Goal: Task Accomplishment & Management: Manage account settings

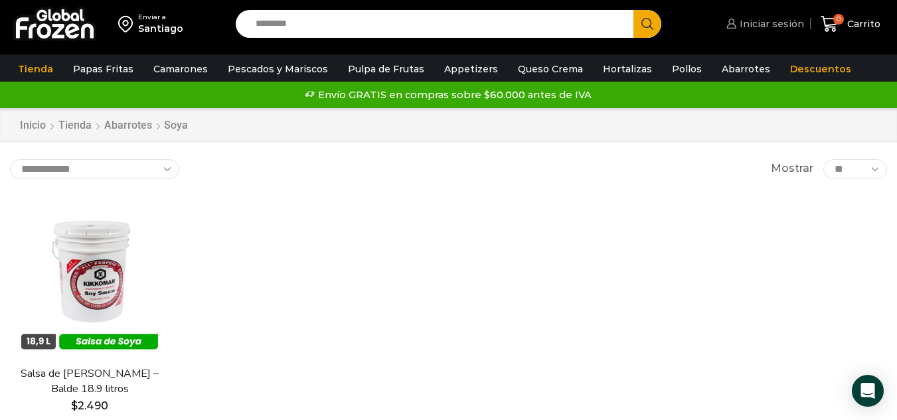
click at [789, 27] on span "Iniciar sesión" at bounding box center [771, 23] width 68 height 13
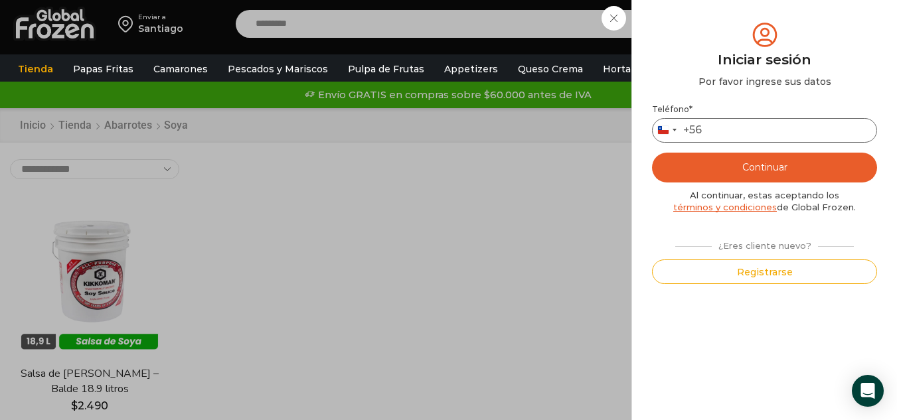
click at [713, 131] on input "Teléfono *" at bounding box center [764, 130] width 225 height 25
type input "*********"
click at [793, 169] on button "Continuar" at bounding box center [764, 168] width 225 height 30
type button "Enviar código"
click at [772, 177] on button "Continuar" at bounding box center [764, 168] width 225 height 30
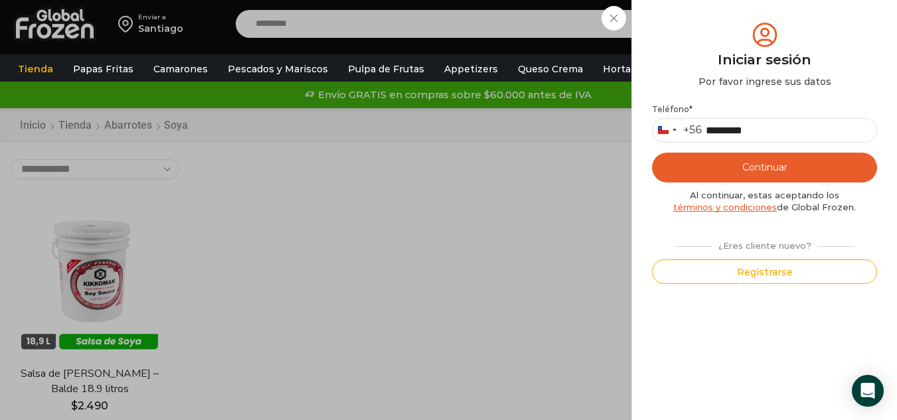
click at [770, 164] on button "Continuar" at bounding box center [764, 168] width 225 height 30
click at [723, 37] on div "Iniciar sesión Mi cuenta Login Register Iniciar sesión Por favor ingrese sus da…" at bounding box center [763, 24] width 81 height 27
